Goal: Find specific page/section: Find specific page/section

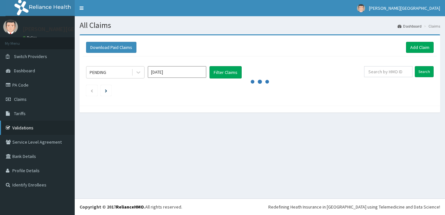
click at [28, 127] on link "Validations" at bounding box center [37, 128] width 75 height 14
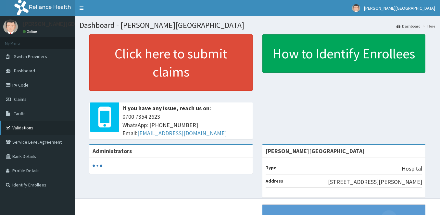
click at [19, 128] on link "Validations" at bounding box center [37, 128] width 75 height 14
